Goal: Navigation & Orientation: Find specific page/section

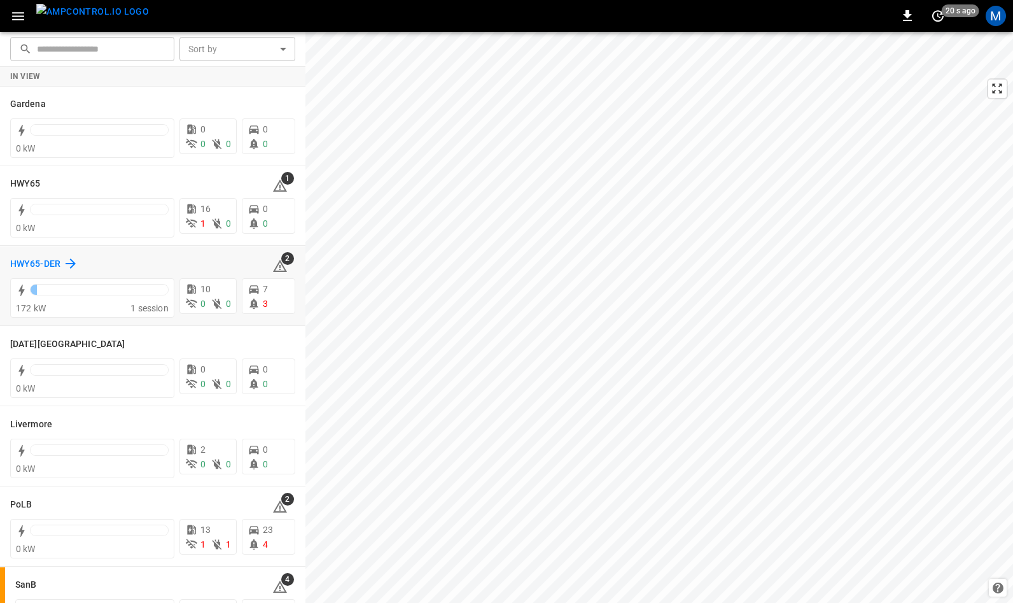
click at [50, 261] on h6 "HWY65-DER" at bounding box center [35, 264] width 50 height 14
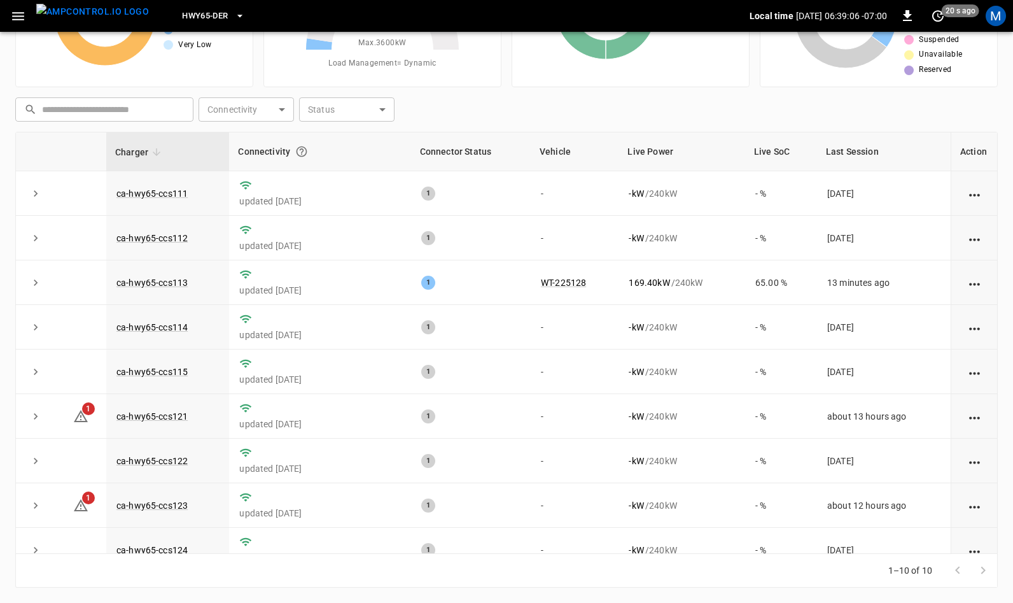
click at [17, 15] on icon "button" at bounding box center [18, 16] width 12 height 8
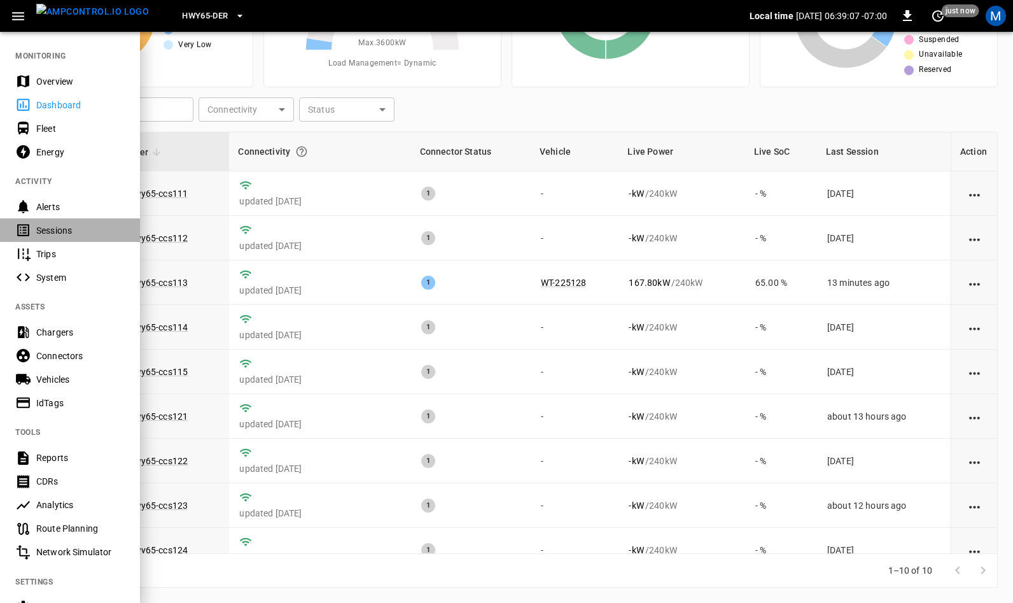
click at [73, 232] on div "Sessions" at bounding box center [80, 230] width 88 height 13
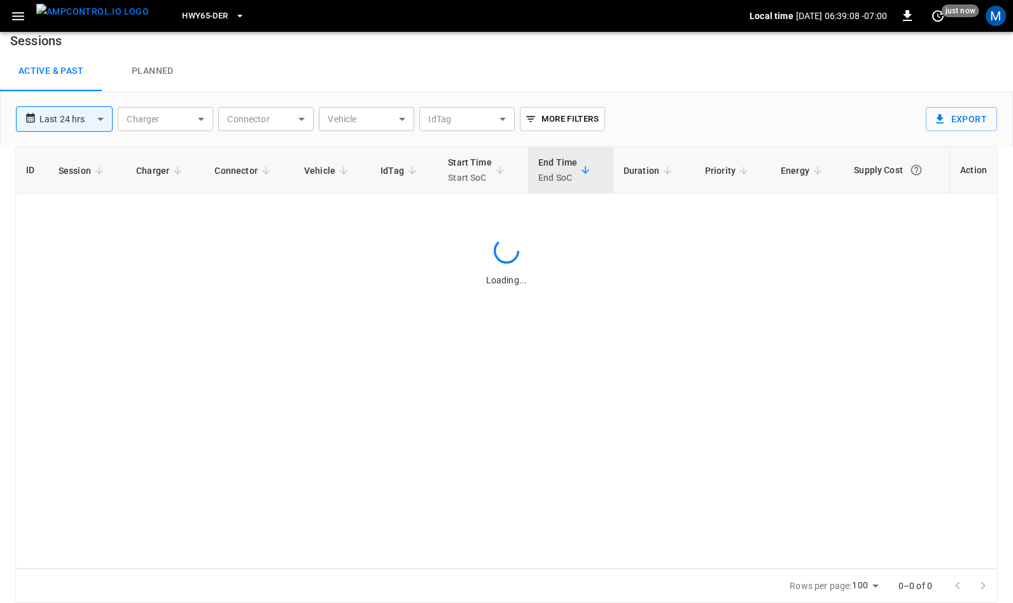
scroll to position [11, 0]
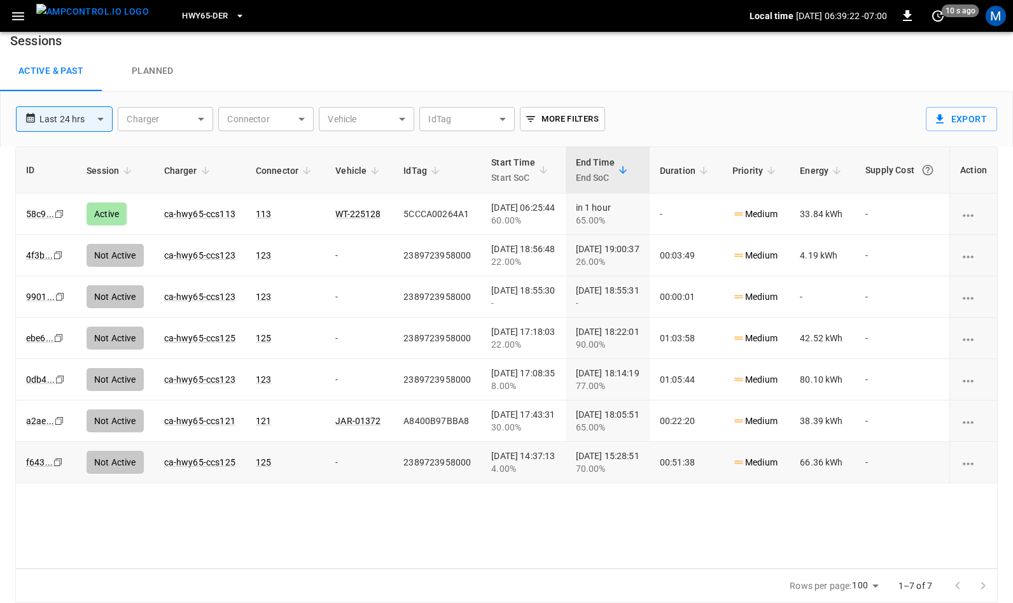
click at [57, 219] on icon "Copy" at bounding box center [59, 214] width 10 height 10
